Goal: Task Accomplishment & Management: Manage account settings

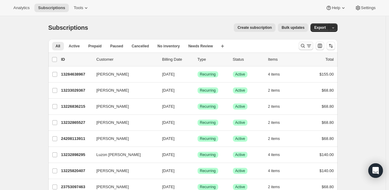
click at [302, 48] on icon "Search and filter results" at bounding box center [303, 46] width 6 height 6
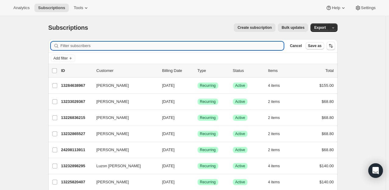
click at [87, 43] on input "Filter subscribers" at bounding box center [172, 46] width 223 height 9
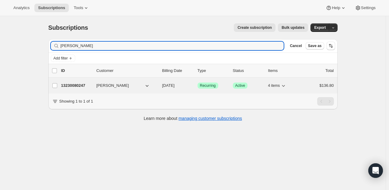
type input "[PERSON_NAME]"
click at [79, 86] on p "13230080247" at bounding box center [76, 86] width 30 height 6
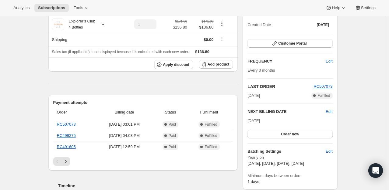
scroll to position [61, 0]
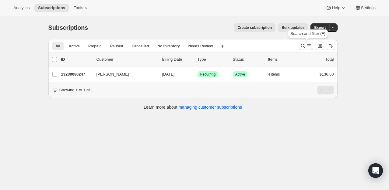
click at [307, 47] on icon "Search and filter results" at bounding box center [309, 46] width 6 height 6
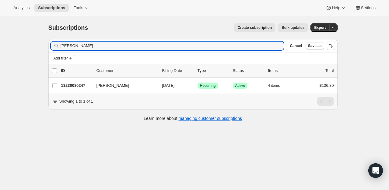
click at [88, 50] on div "Filter subscribers [PERSON_NAME] Clear Cancel Save as" at bounding box center [192, 45] width 289 height 13
click at [96, 46] on input "[PERSON_NAME]" at bounding box center [172, 46] width 223 height 9
drag, startPoint x: 75, startPoint y: 42, endPoint x: 64, endPoint y: 40, distance: 12.0
click at [64, 40] on div "Filter subscribers [PERSON_NAME] Clear Cancel Save as" at bounding box center [192, 45] width 289 height 13
type input "S"
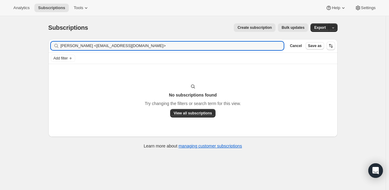
drag, startPoint x: 77, startPoint y: 46, endPoint x: 54, endPoint y: 48, distance: 23.8
click at [54, 48] on div "[PERSON_NAME] <[EMAIL_ADDRESS][DOMAIN_NAME]> Clear" at bounding box center [167, 46] width 233 height 9
click at [125, 48] on input "[EMAIL_ADDRESS][DOMAIN_NAME]>" at bounding box center [172, 46] width 223 height 9
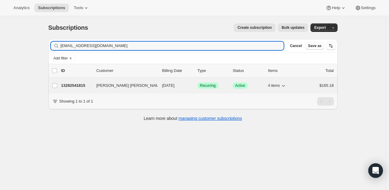
type input "[EMAIL_ADDRESS][DOMAIN_NAME]"
click at [80, 83] on p "13282541815" at bounding box center [76, 86] width 30 height 6
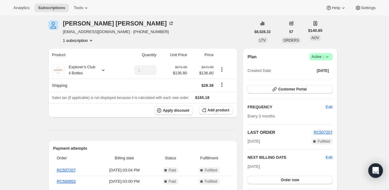
scroll to position [61, 0]
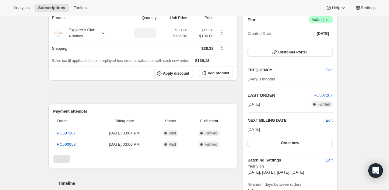
click at [331, 120] on span "Edit" at bounding box center [328, 121] width 7 height 6
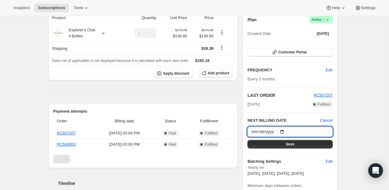
click at [284, 131] on input "[DATE]" at bounding box center [289, 132] width 85 height 10
type input "[DATE]"
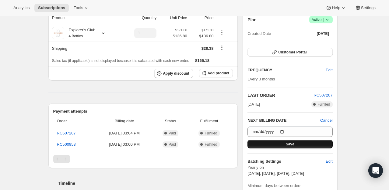
click at [283, 143] on button "Save" at bounding box center [289, 144] width 85 height 9
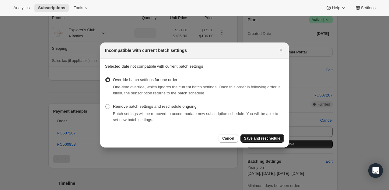
click at [265, 139] on span "Save and reschedule" at bounding box center [262, 138] width 36 height 5
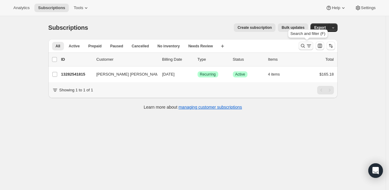
click at [305, 45] on icon "Search and filter results" at bounding box center [303, 46] width 6 height 6
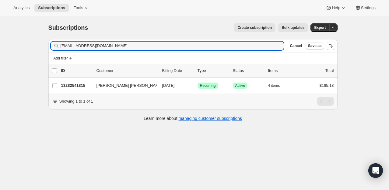
drag, startPoint x: 143, startPoint y: 47, endPoint x: -16, endPoint y: 43, distance: 159.4
click at [0, 43] on html "Analytics Subscriptions Tools Help Settings Skip to content Subscriptions. This…" at bounding box center [194, 95] width 389 height 190
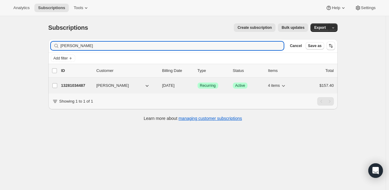
type input "[PERSON_NAME]"
click at [76, 85] on p "13281034487" at bounding box center [76, 86] width 30 height 6
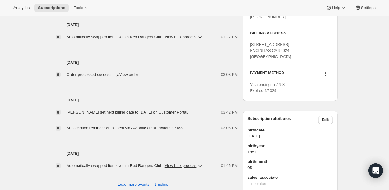
scroll to position [335, 0]
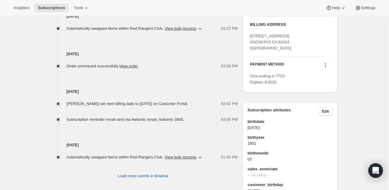
click at [326, 68] on icon at bounding box center [325, 65] width 6 height 6
click at [335, 83] on span "Send link to update card" at bounding box center [326, 82] width 43 height 5
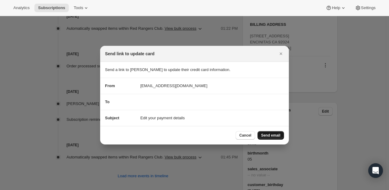
click at [265, 136] on span "Send email" at bounding box center [270, 135] width 19 height 5
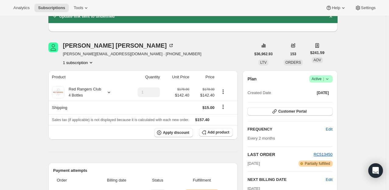
scroll to position [0, 0]
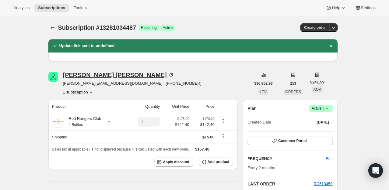
click at [168, 74] on icon at bounding box center [171, 75] width 6 height 6
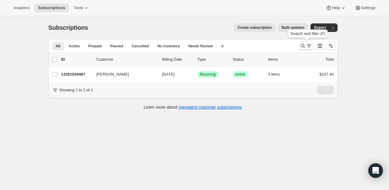
click at [307, 45] on icon "Search and filter results" at bounding box center [309, 46] width 6 height 6
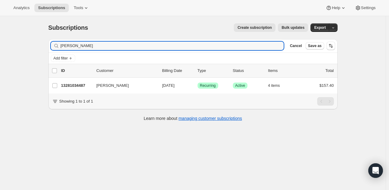
drag, startPoint x: 90, startPoint y: 48, endPoint x: 7, endPoint y: 46, distance: 83.6
click at [7, 46] on div "Subscriptions. This page is ready Subscriptions Create subscription Bulk update…" at bounding box center [192, 111] width 385 height 190
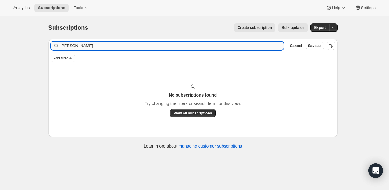
click at [84, 47] on input "[PERSON_NAME]" at bounding box center [172, 46] width 223 height 9
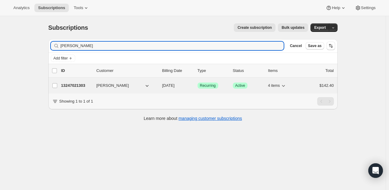
type input "[PERSON_NAME]"
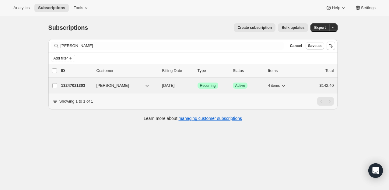
click at [78, 85] on p "13247021303" at bounding box center [76, 86] width 30 height 6
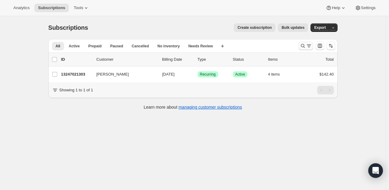
click at [304, 46] on icon "Search and filter results" at bounding box center [303, 46] width 6 height 6
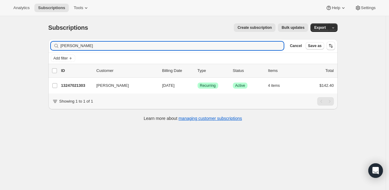
drag, startPoint x: 101, startPoint y: 44, endPoint x: 9, endPoint y: 39, distance: 92.3
click at [9, 41] on div "Subscriptions. This page is ready Subscriptions Create subscription Bulk update…" at bounding box center [192, 111] width 385 height 190
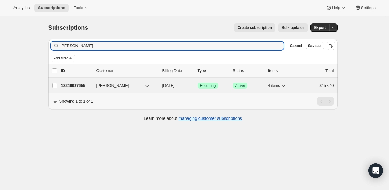
type input "Lila Harris"
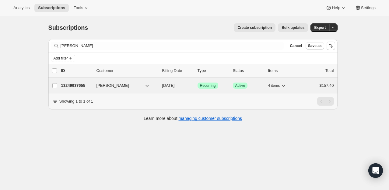
click at [84, 83] on p "13249937655" at bounding box center [76, 86] width 30 height 6
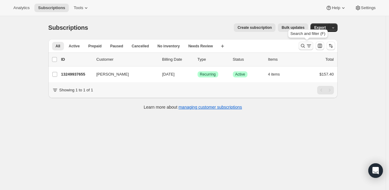
click at [305, 46] on icon "Search and filter results" at bounding box center [303, 46] width 6 height 6
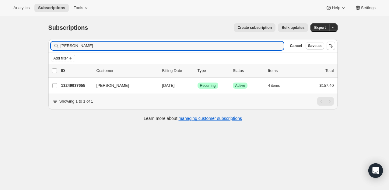
drag, startPoint x: 76, startPoint y: 46, endPoint x: 23, endPoint y: 46, distance: 53.2
click at [24, 47] on div "Subscriptions. This page is ready Subscriptions Create subscription Bulk update…" at bounding box center [192, 111] width 385 height 190
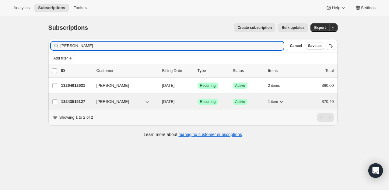
type input "Brandy"
click at [76, 99] on p "13243515127" at bounding box center [76, 102] width 30 height 6
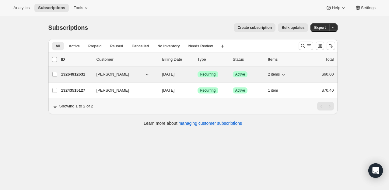
click at [72, 74] on p "13264912631" at bounding box center [76, 74] width 30 height 6
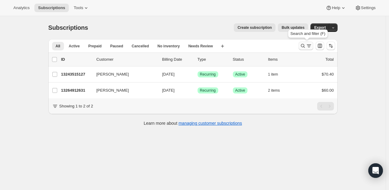
click at [304, 44] on icon "Search and filter results" at bounding box center [303, 46] width 6 height 6
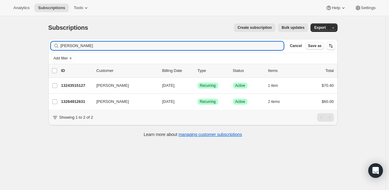
drag, startPoint x: 81, startPoint y: 43, endPoint x: 31, endPoint y: 39, distance: 50.4
click at [32, 40] on div "Subscriptions. This page is ready Subscriptions Create subscription Bulk update…" at bounding box center [192, 111] width 385 height 190
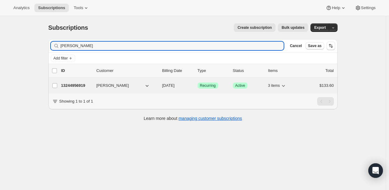
type input "Amanda sewill"
click at [86, 83] on p "13244956919" at bounding box center [76, 86] width 30 height 6
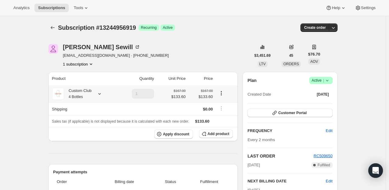
click at [101, 95] on icon at bounding box center [99, 94] width 6 height 6
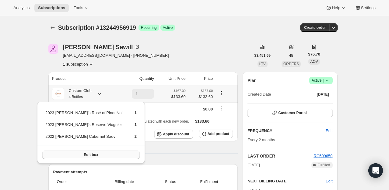
click at [91, 155] on button "Edit box" at bounding box center [90, 155] width 97 height 9
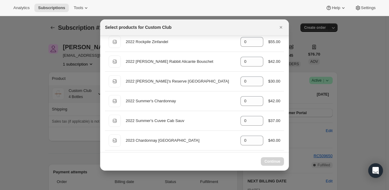
type input "1"
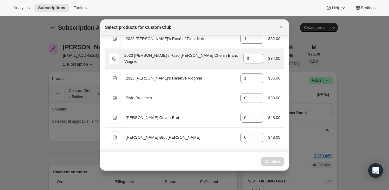
select select "gid://shopify/ProductVariant/49231431991543"
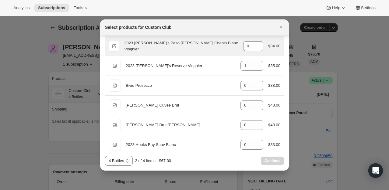
scroll to position [742, 0]
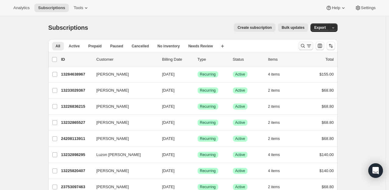
click at [302, 47] on icon "Search and filter results" at bounding box center [303, 46] width 6 height 6
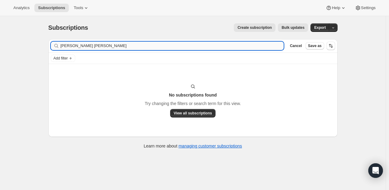
drag, startPoint x: 94, startPoint y: 48, endPoint x: 76, endPoint y: 45, distance: 18.1
click at [76, 45] on input "Haynes hodge" at bounding box center [172, 46] width 223 height 9
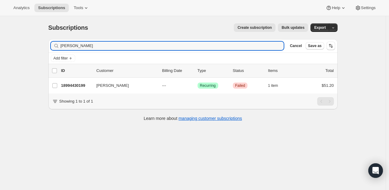
drag, startPoint x: 84, startPoint y: 48, endPoint x: 58, endPoint y: 42, distance: 26.1
click at [58, 42] on div "Haynes Clear" at bounding box center [167, 46] width 233 height 9
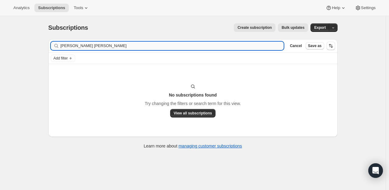
drag, startPoint x: 75, startPoint y: 46, endPoint x: 63, endPoint y: 43, distance: 12.9
click at [63, 43] on input "Haynes hodge" at bounding box center [172, 46] width 223 height 9
type input "hodge"
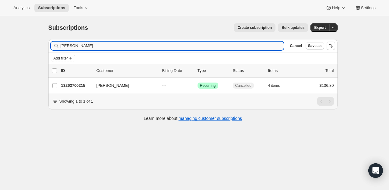
click at [85, 46] on input "hodge" at bounding box center [172, 46] width 223 height 9
drag, startPoint x: 85, startPoint y: 46, endPoint x: 58, endPoint y: 43, distance: 27.2
click at [60, 44] on div "hodge Clear" at bounding box center [167, 46] width 233 height 9
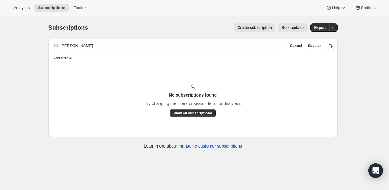
click at [15, 43] on div "Subscriptions. This page is ready Subscriptions Create subscription Bulk update…" at bounding box center [192, 111] width 385 height 190
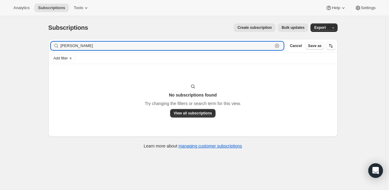
drag, startPoint x: 104, startPoint y: 46, endPoint x: 17, endPoint y: 41, distance: 87.1
click at [17, 41] on div "Subscriptions. This page is ready Subscriptions Create subscription Bulk update…" at bounding box center [192, 111] width 385 height 190
paste input "Janelle CM"
click at [91, 46] on input "Janelle CM" at bounding box center [167, 46] width 212 height 9
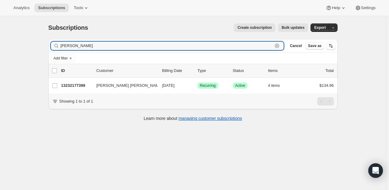
type input "Janelle"
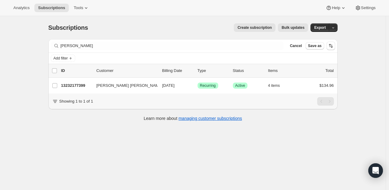
click at [187, 156] on div "Subscriptions. This page is ready Subscriptions Create subscription Bulk update…" at bounding box center [192, 111] width 385 height 190
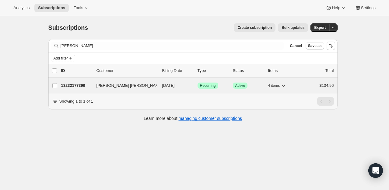
click at [79, 83] on p "13232177399" at bounding box center [76, 86] width 30 height 6
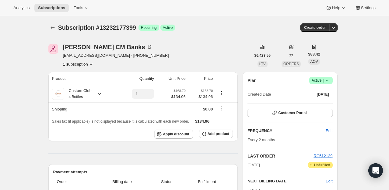
click at [328, 82] on icon at bounding box center [327, 81] width 6 height 6
click at [329, 103] on span "Cancel subscription" at bounding box center [322, 102] width 34 height 5
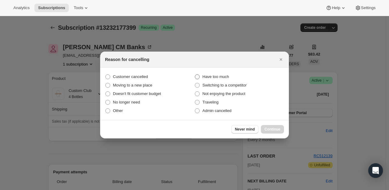
click at [197, 76] on span ":rmd:" at bounding box center [197, 77] width 5 height 5
click at [195, 75] on input "Have too much" at bounding box center [195, 75] width 0 height 0
radio input "true"
click at [271, 131] on span "Continue" at bounding box center [272, 129] width 16 height 5
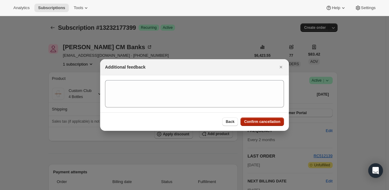
click at [267, 121] on span "Confirm cancellation" at bounding box center [262, 122] width 36 height 5
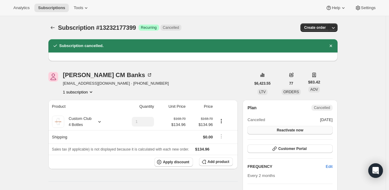
click at [305, 128] on button "Reactivate now" at bounding box center [289, 130] width 85 height 9
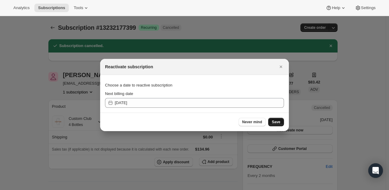
click at [274, 122] on span "Save" at bounding box center [276, 122] width 9 height 5
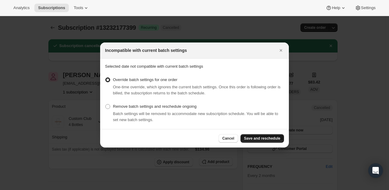
click at [258, 139] on span "Save and reschedule" at bounding box center [262, 138] width 36 height 5
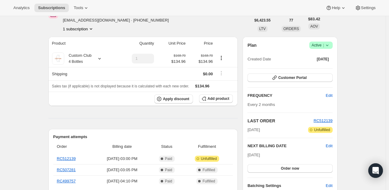
scroll to position [122, 0]
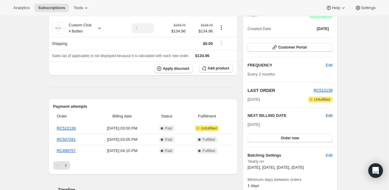
click at [331, 116] on span "Edit" at bounding box center [328, 116] width 7 height 6
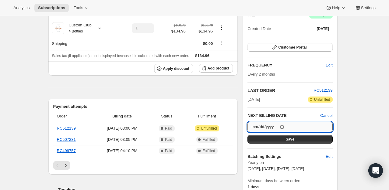
click at [285, 127] on input "2025-09-27" at bounding box center [289, 127] width 85 height 10
type input "[DATE]"
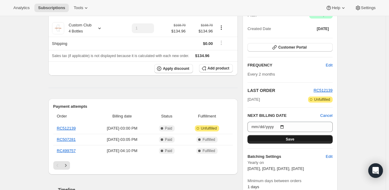
click at [301, 140] on button "Save" at bounding box center [289, 139] width 85 height 9
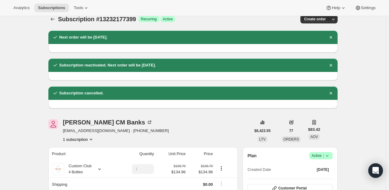
scroll to position [0, 0]
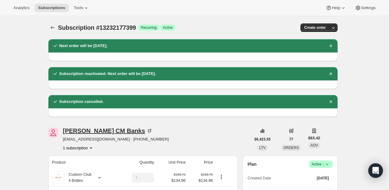
click at [149, 130] on icon at bounding box center [150, 131] width 2 height 2
